Goal: Task Accomplishment & Management: Complete application form

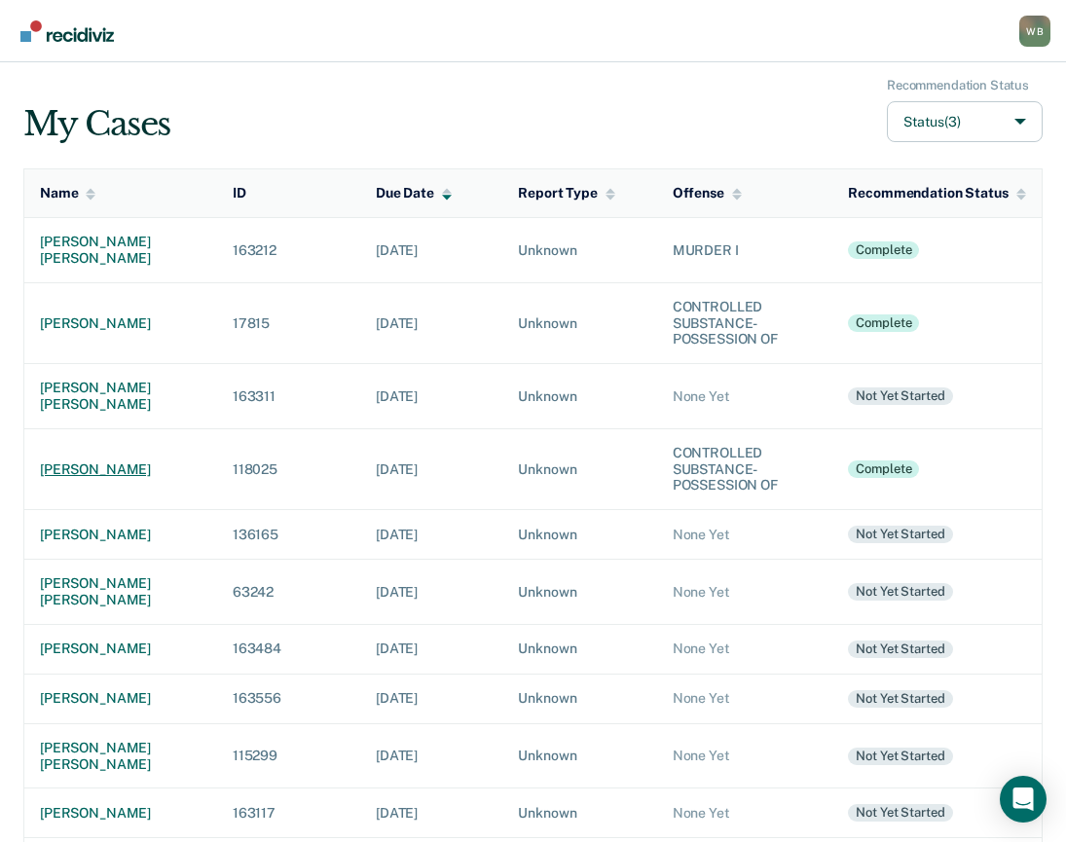
click at [123, 461] on div "[PERSON_NAME]" at bounding box center [121, 469] width 162 height 17
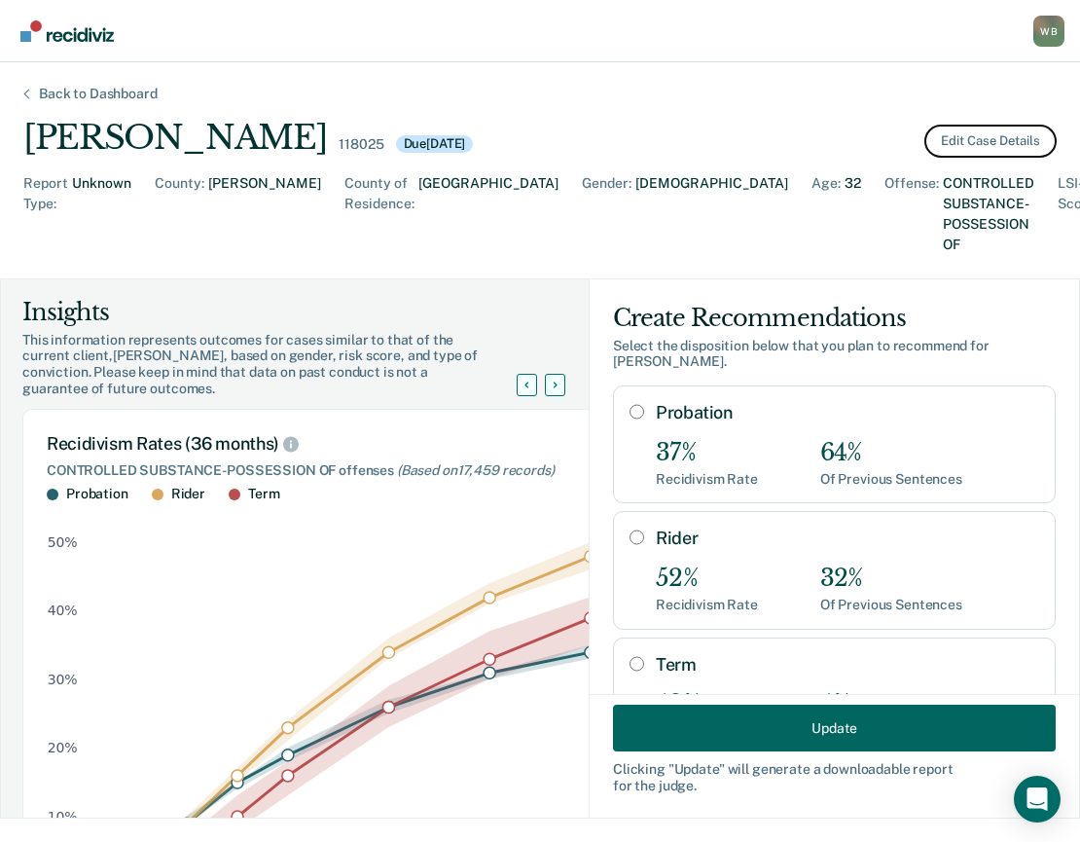
click at [964, 141] on button "Edit Case Details" at bounding box center [990, 141] width 132 height 33
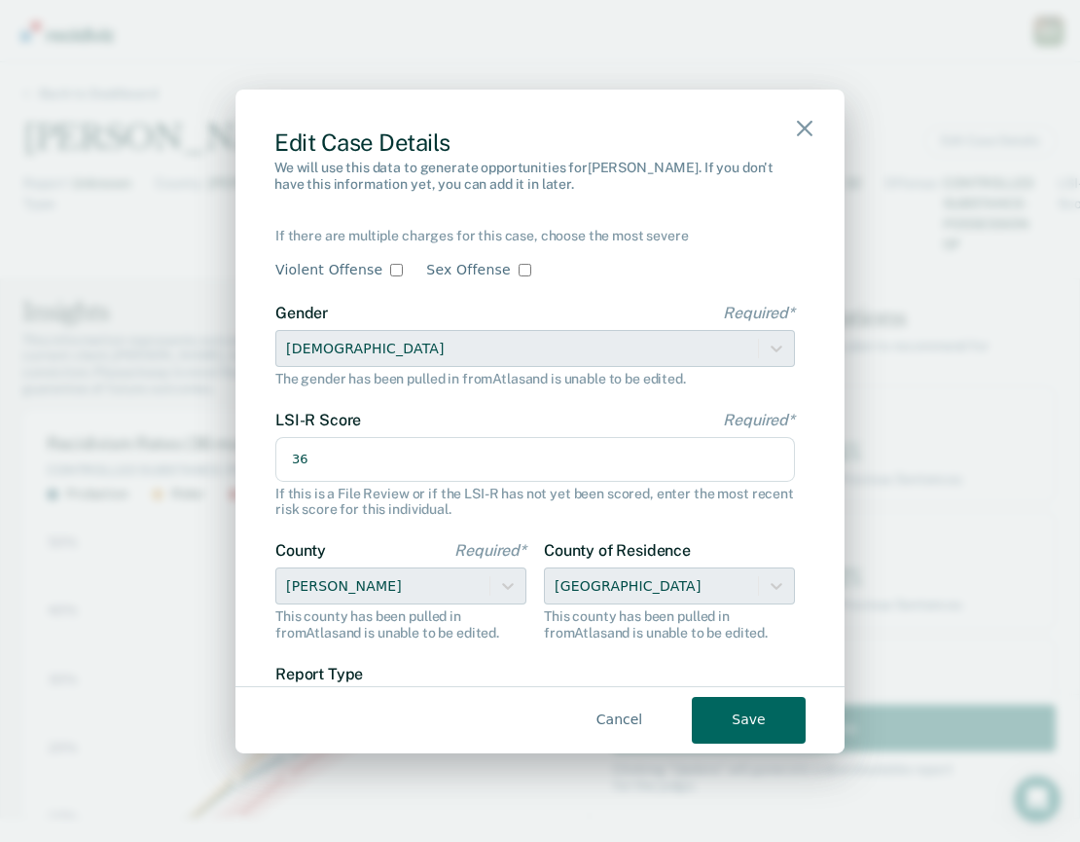
scroll to position [292, 0]
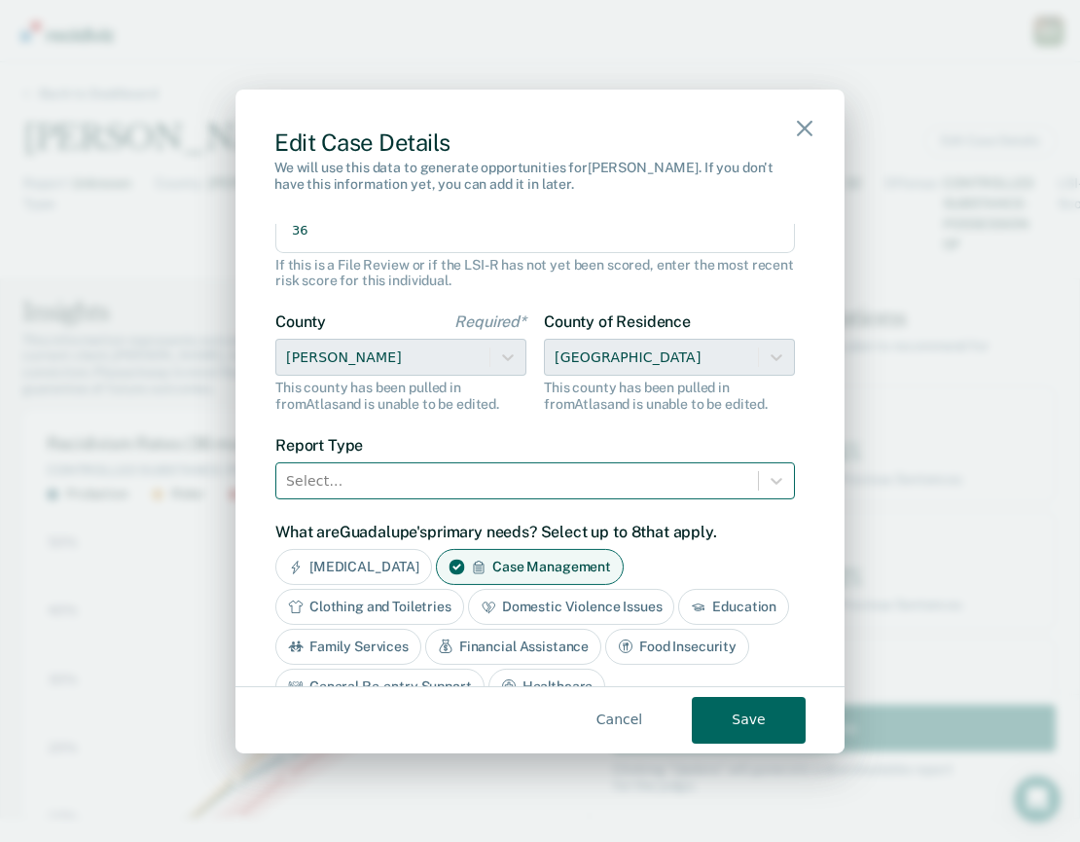
click at [390, 492] on div at bounding box center [517, 481] width 462 height 24
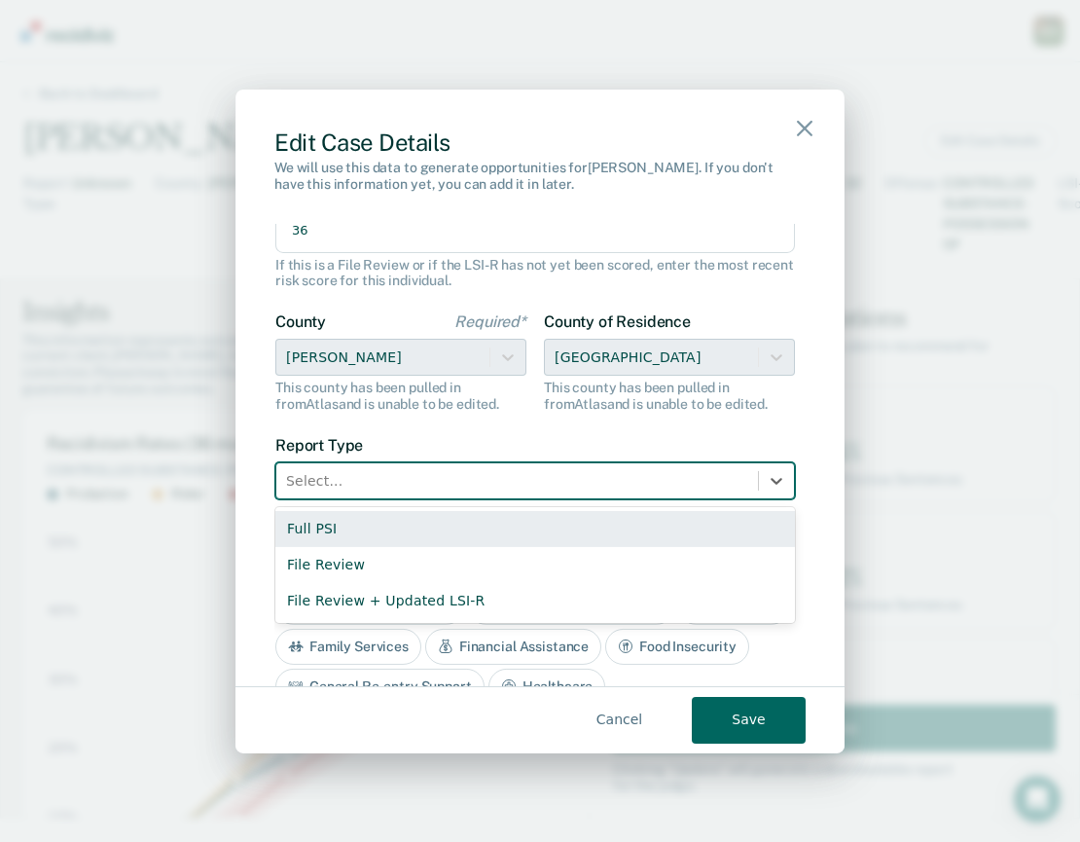
click at [373, 524] on div "Full PSI" at bounding box center [535, 529] width 520 height 36
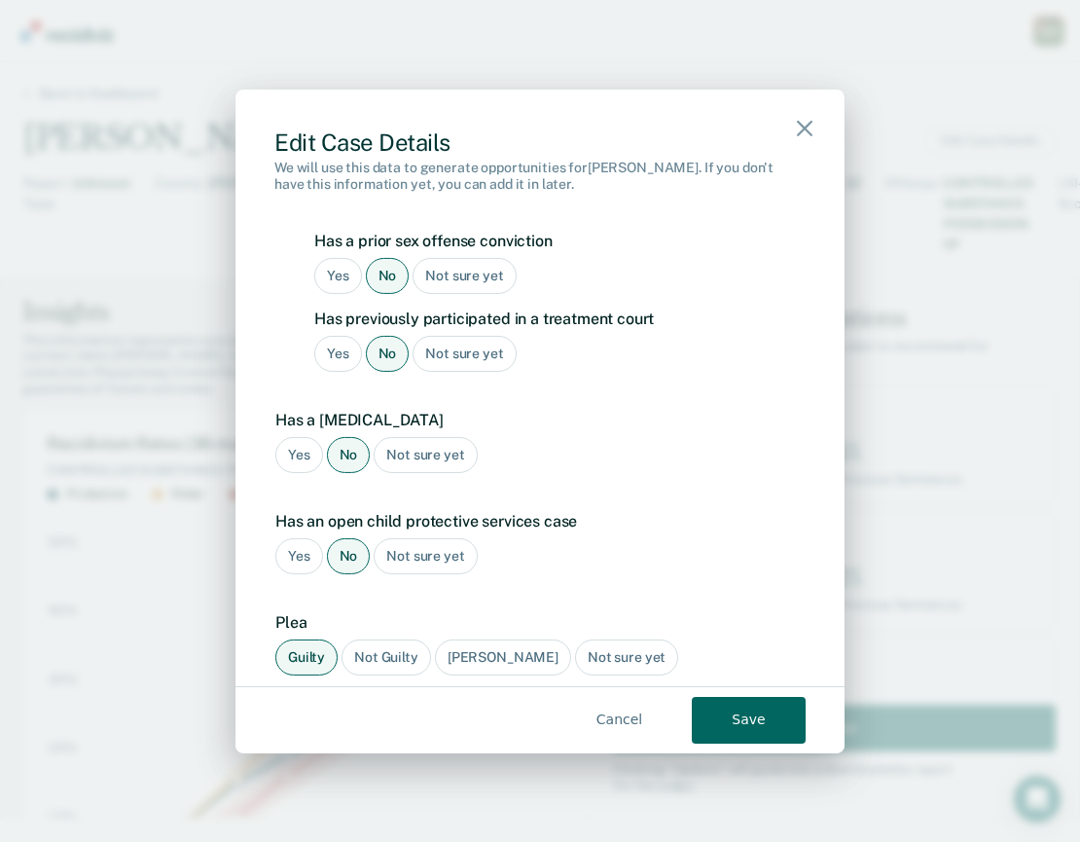
scroll to position [1974, 0]
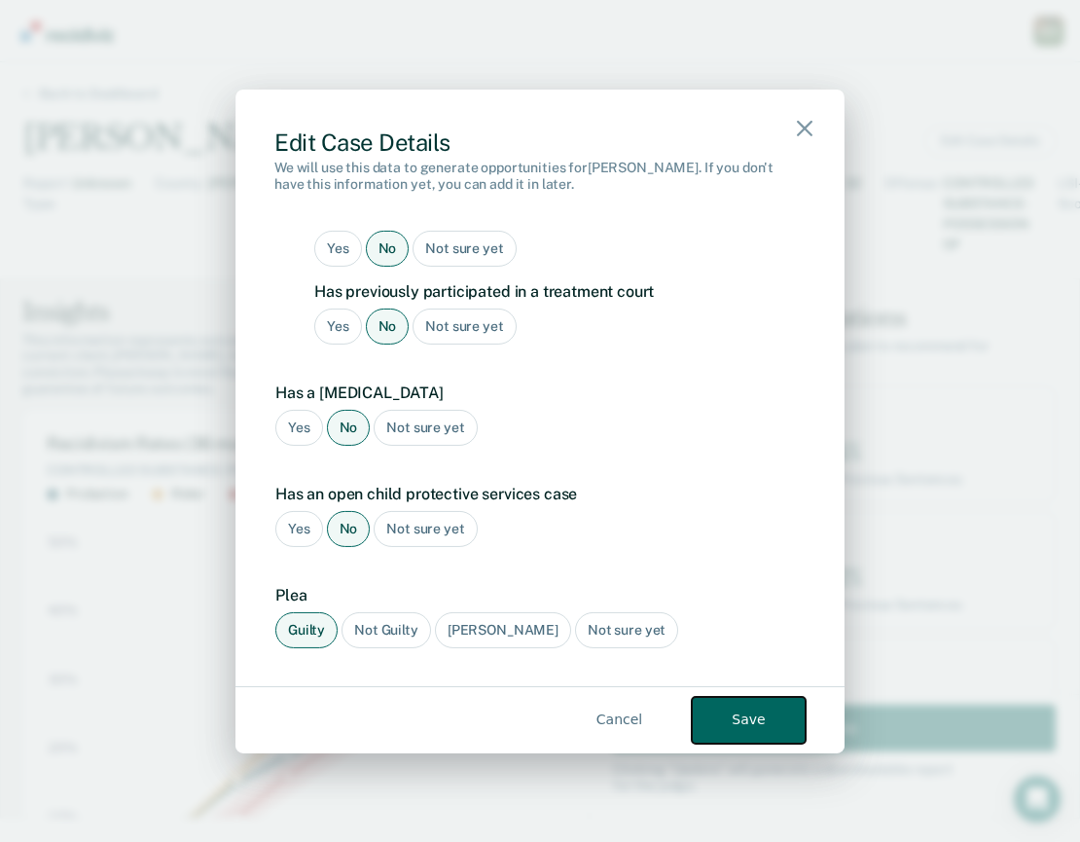
drag, startPoint x: 776, startPoint y: 718, endPoint x: 768, endPoint y: 709, distance: 11.7
click at [776, 717] on button "Save" at bounding box center [749, 720] width 114 height 47
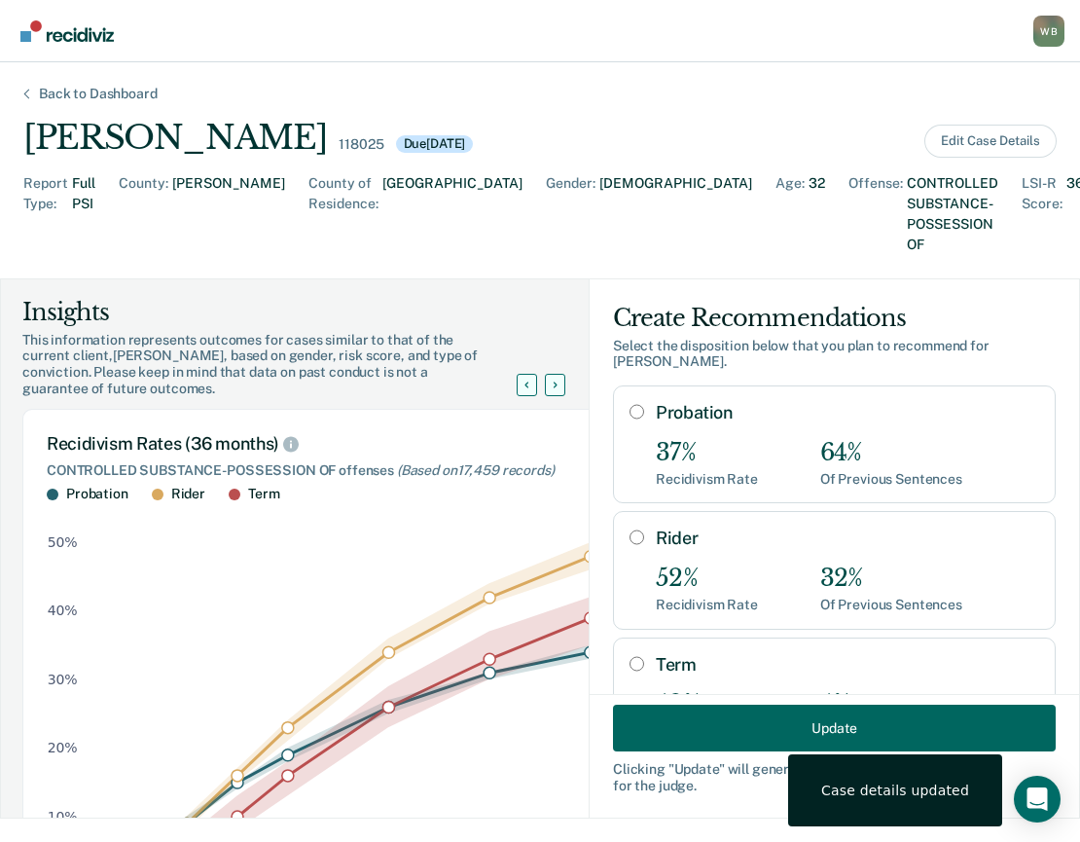
click at [630, 511] on div "Rider 52% Recidivism Rate 32% Of Previous Sentences" at bounding box center [834, 570] width 443 height 118
radio input "true"
radio input "false"
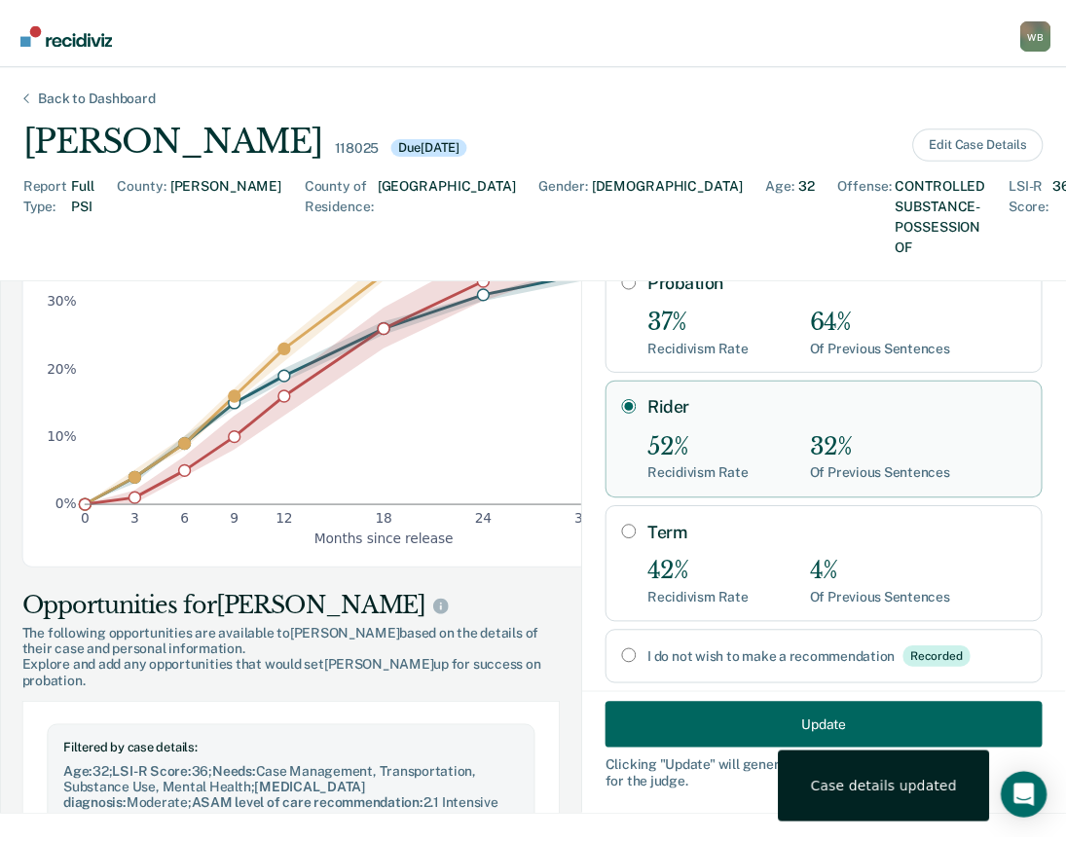
scroll to position [389, 0]
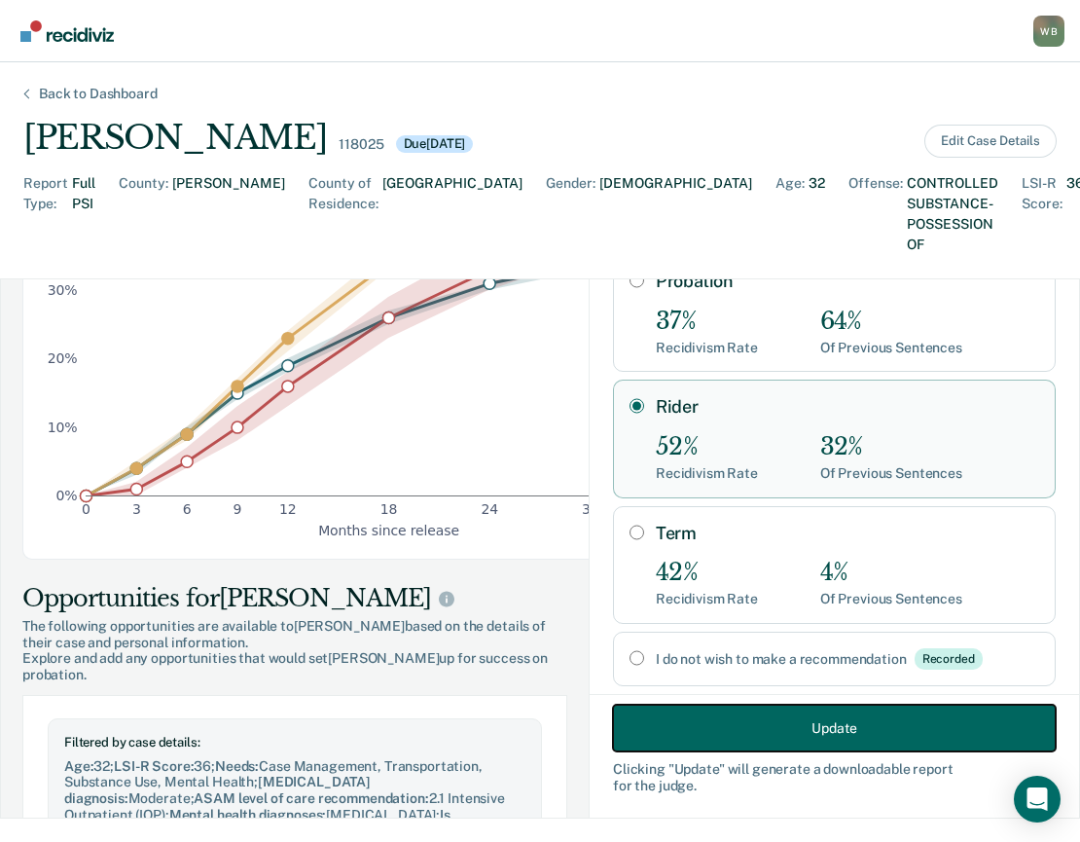
click at [823, 725] on button "Update" at bounding box center [834, 728] width 443 height 47
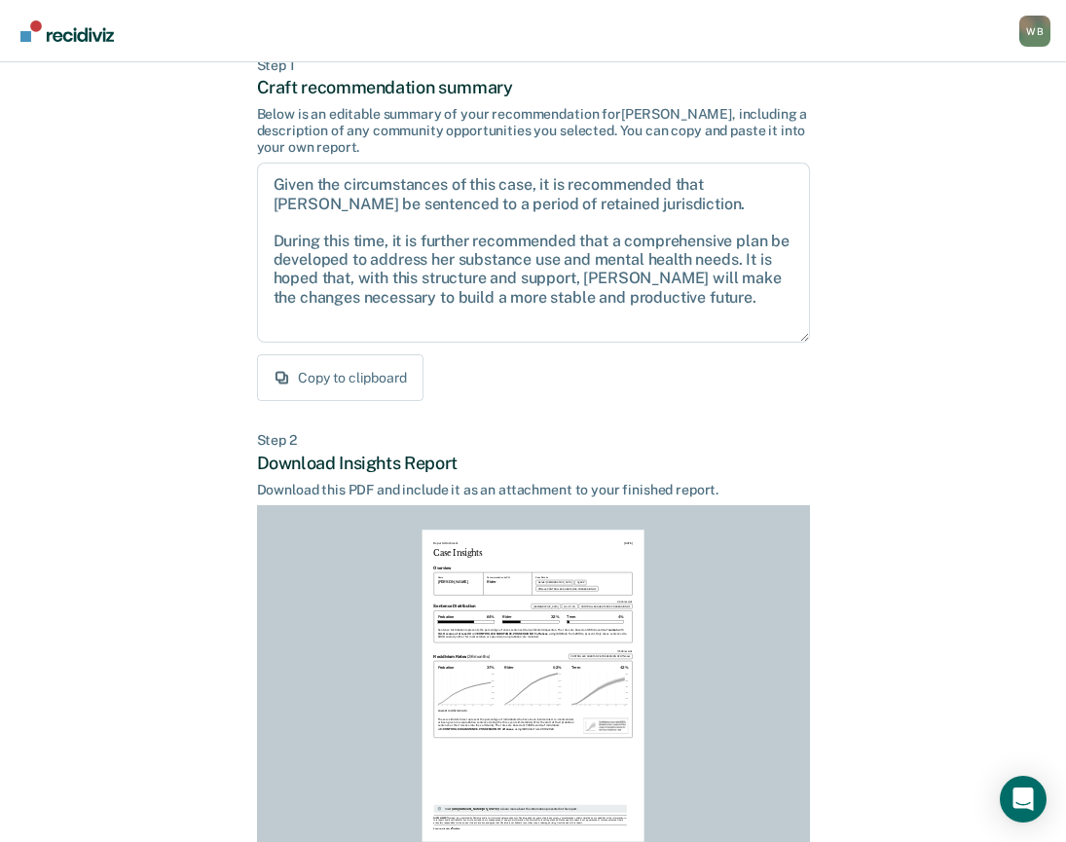
scroll to position [73, 0]
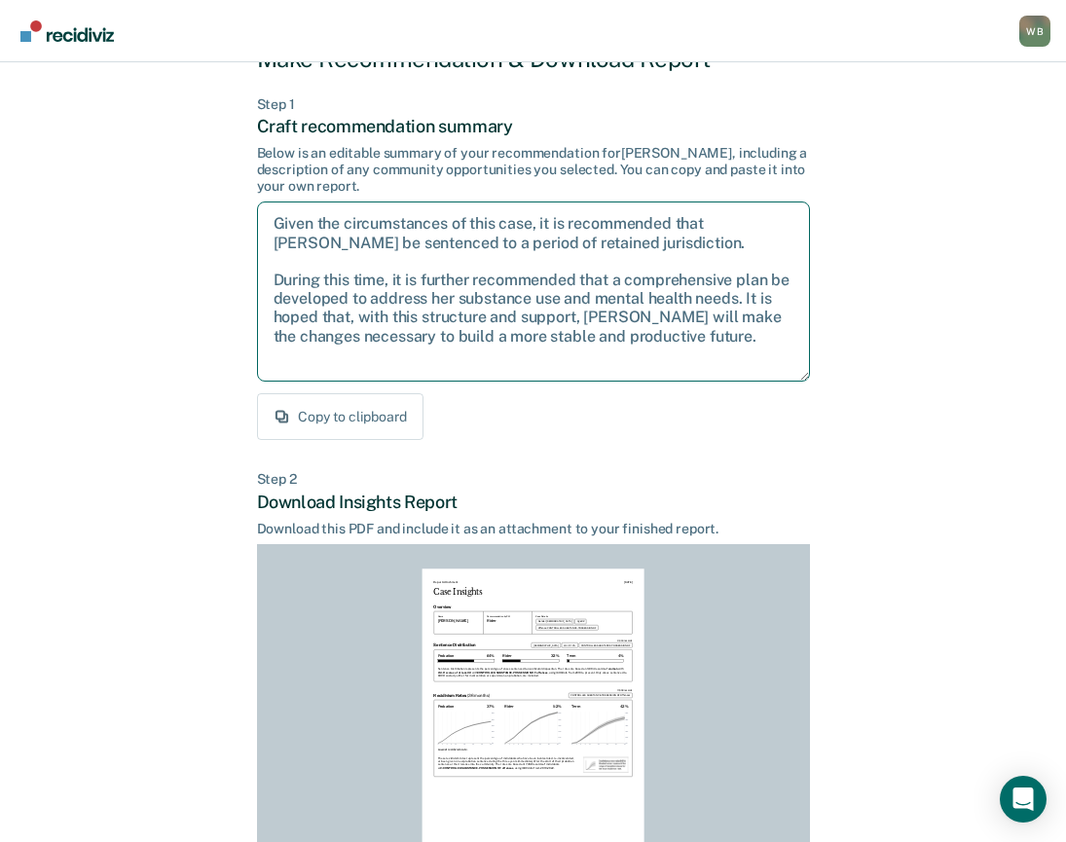
drag, startPoint x: 747, startPoint y: 336, endPoint x: 320, endPoint y: 240, distance: 437.7
click at [270, 229] on textarea "Given the circumstances of this case, it is recommended that [PERSON_NAME] be s…" at bounding box center [533, 291] width 553 height 180
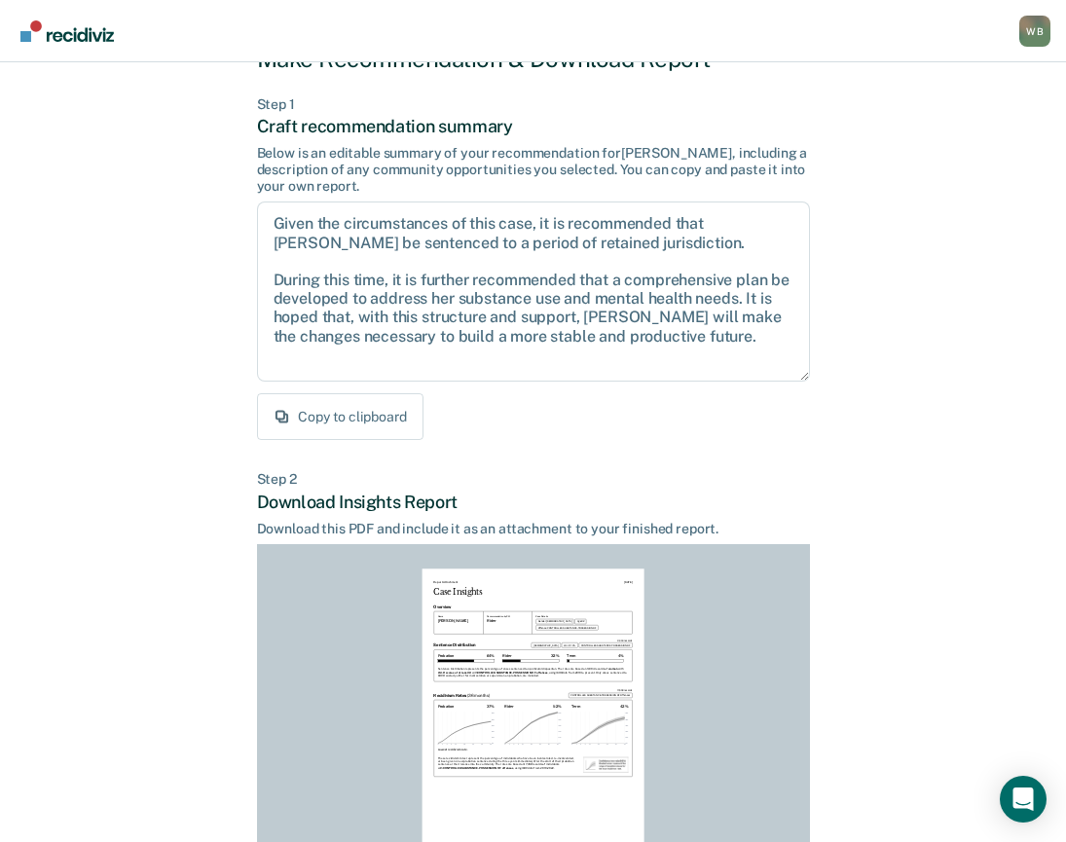
click at [664, 459] on div "Back to Case Make Recommendation & Download Report Step 1 Craft recommendation …" at bounding box center [533, 513] width 553 height 1000
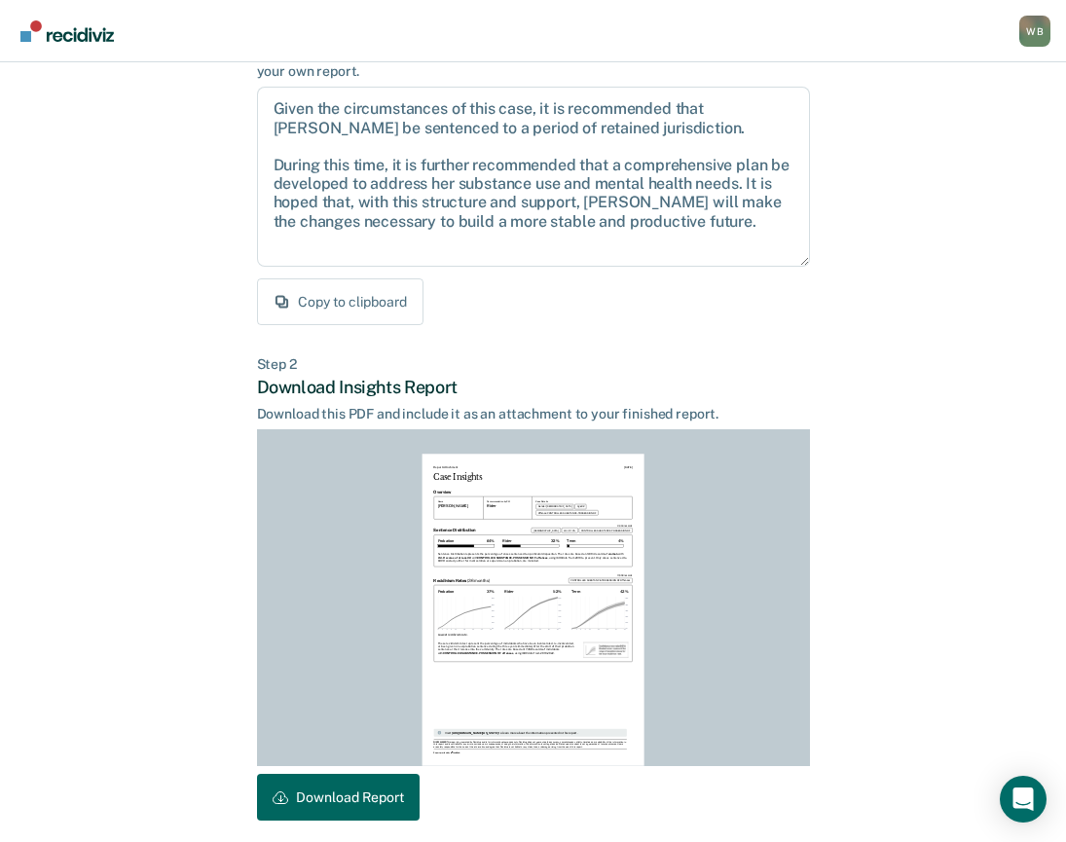
scroll to position [268, 0]
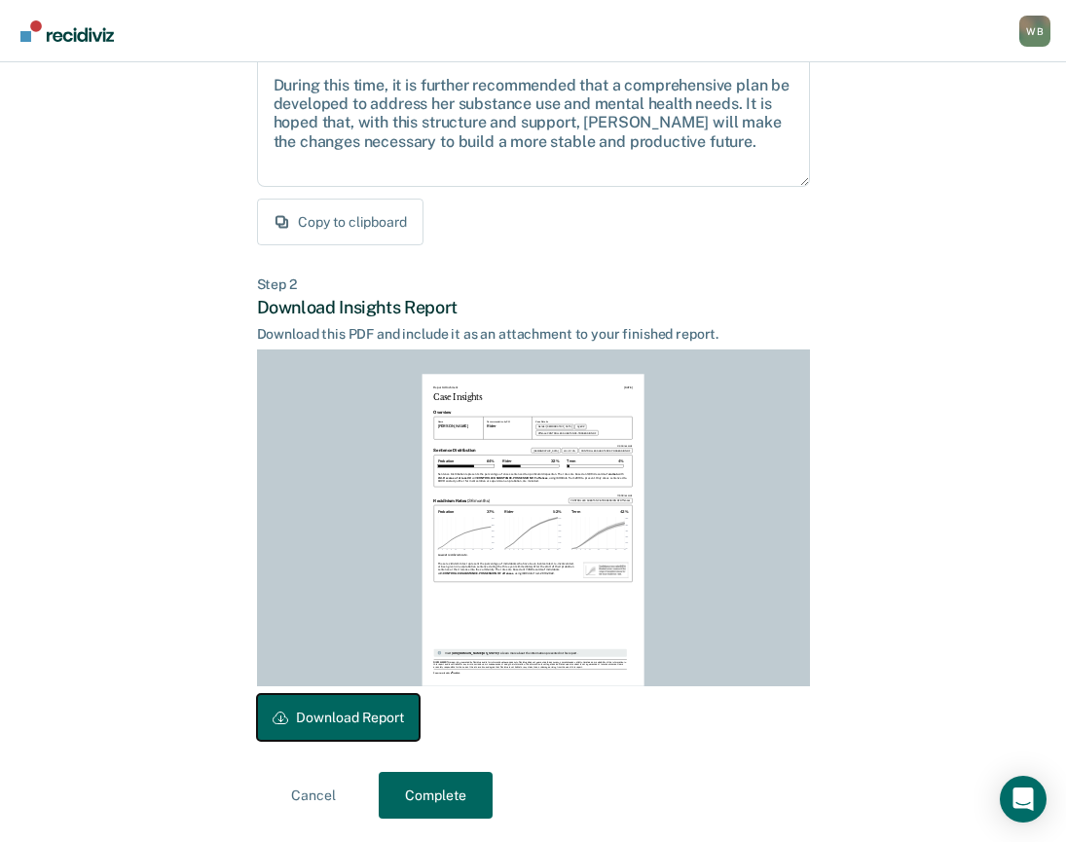
click at [342, 721] on button "Download Report" at bounding box center [338, 717] width 163 height 47
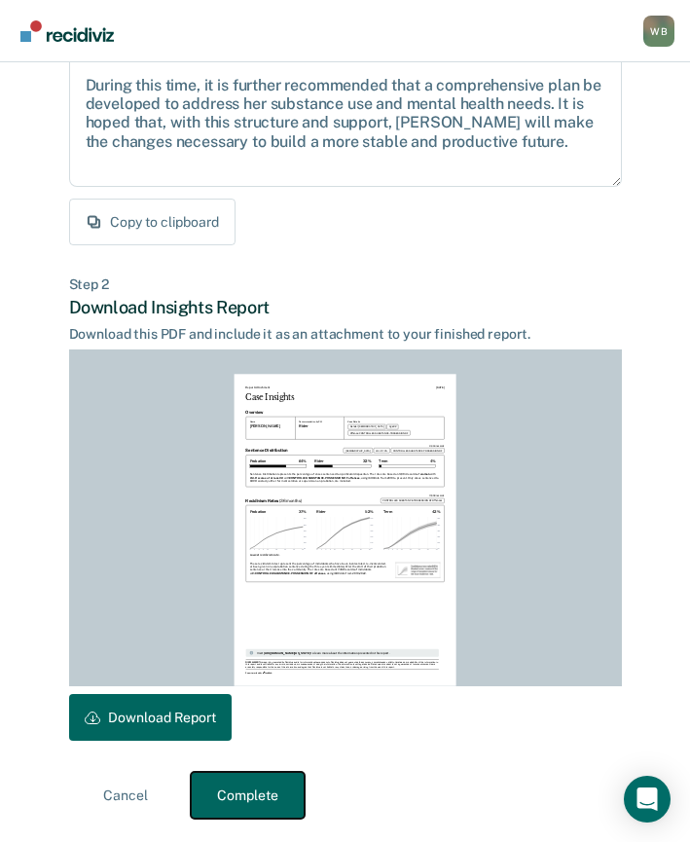
click at [239, 788] on button "Complete" at bounding box center [248, 795] width 114 height 47
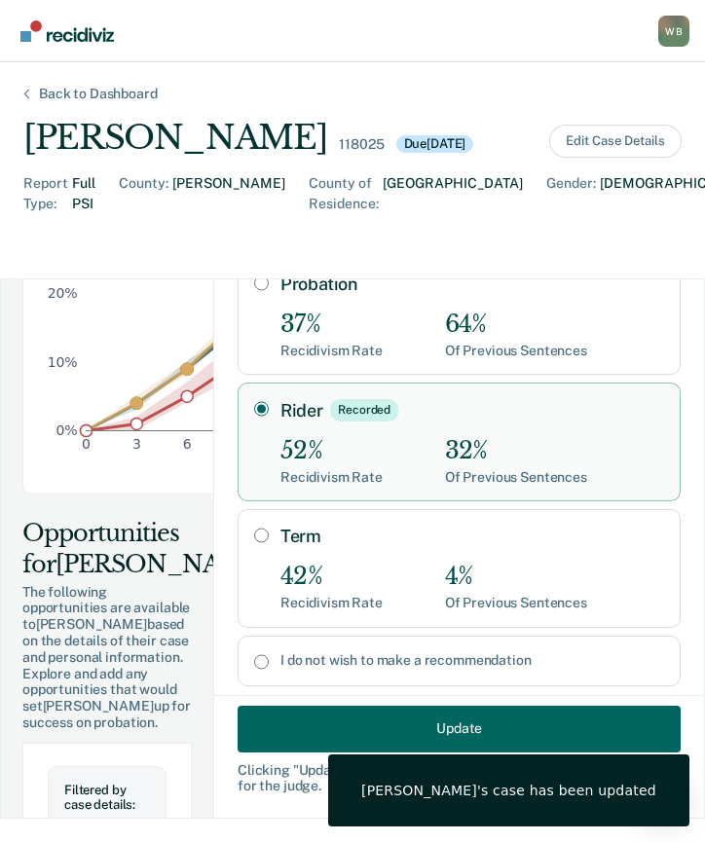
click at [86, 89] on div "Back to Dashboard" at bounding box center [98, 94] width 165 height 17
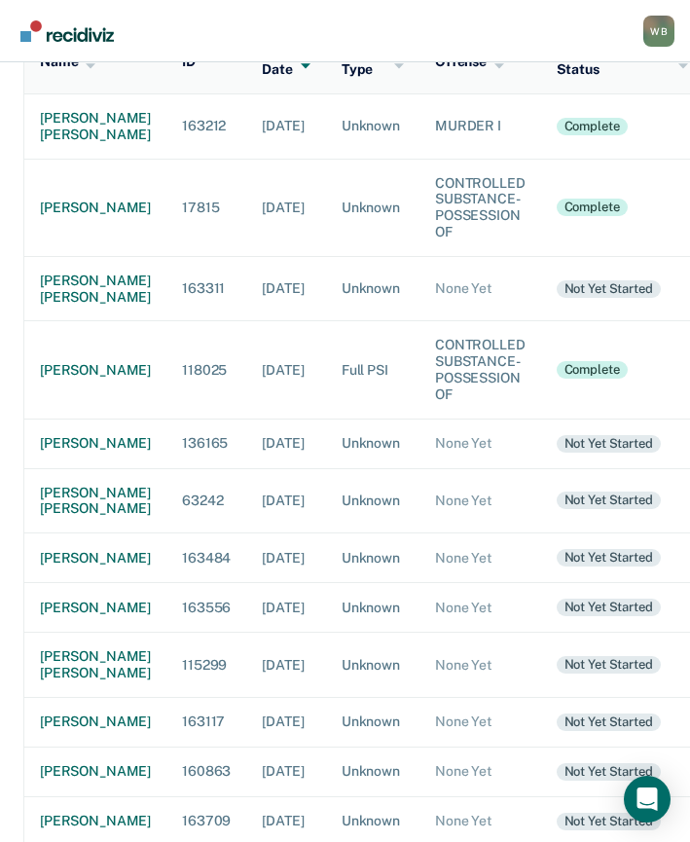
scroll to position [97, 0]
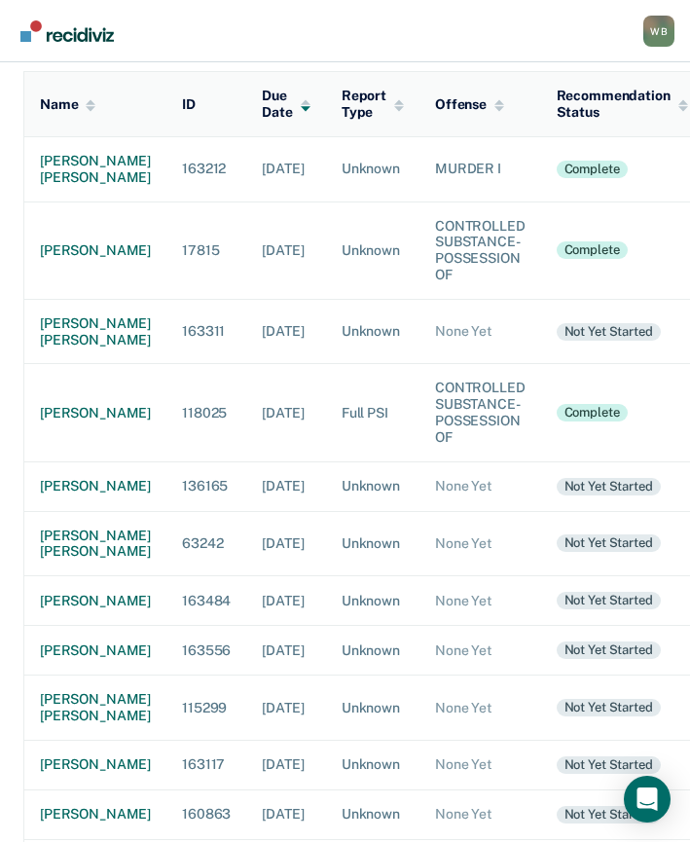
click at [604, 26] on nav "[PERSON_NAME] [PERSON_NAME] Profile Go to PSI Case Dashboard Log Out" at bounding box center [345, 30] width 659 height 61
